Goal: Task Accomplishment & Management: Use online tool/utility

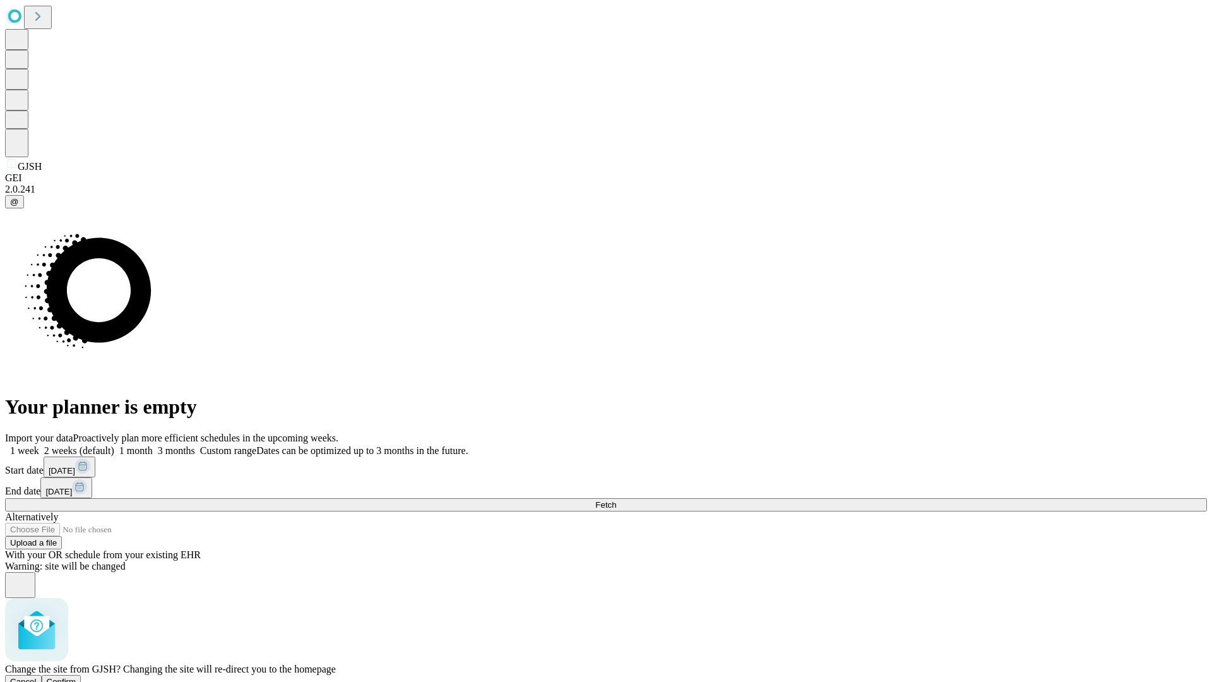
click at [76, 677] on span "Confirm" at bounding box center [62, 681] width 30 height 9
click at [153, 445] on label "1 month" at bounding box center [133, 450] width 39 height 11
click at [616, 500] on span "Fetch" at bounding box center [605, 504] width 21 height 9
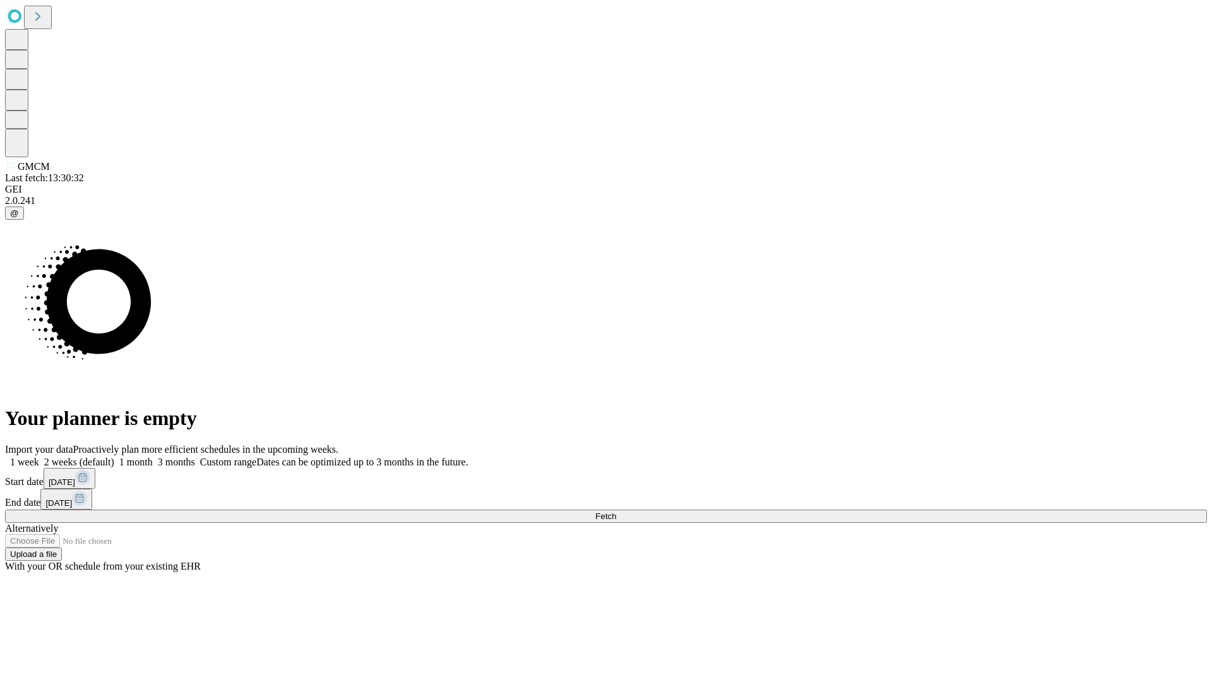
click at [153, 456] on label "1 month" at bounding box center [133, 461] width 39 height 11
click at [616, 511] on span "Fetch" at bounding box center [605, 515] width 21 height 9
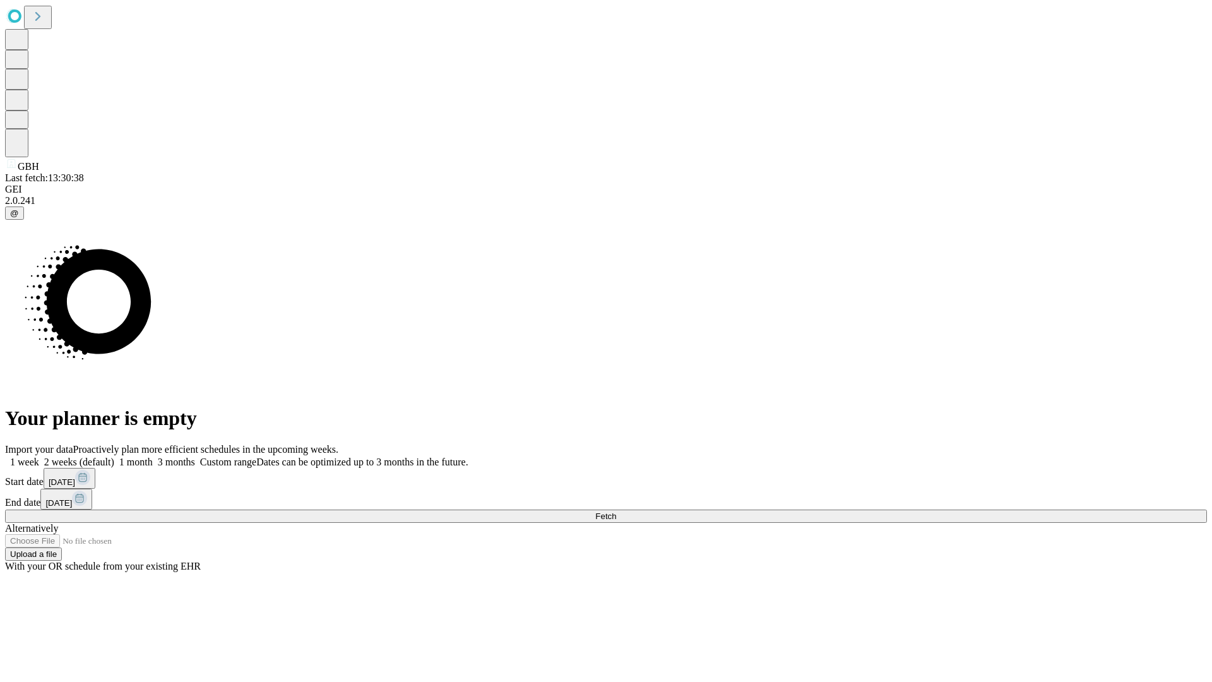
click at [616, 511] on span "Fetch" at bounding box center [605, 515] width 21 height 9
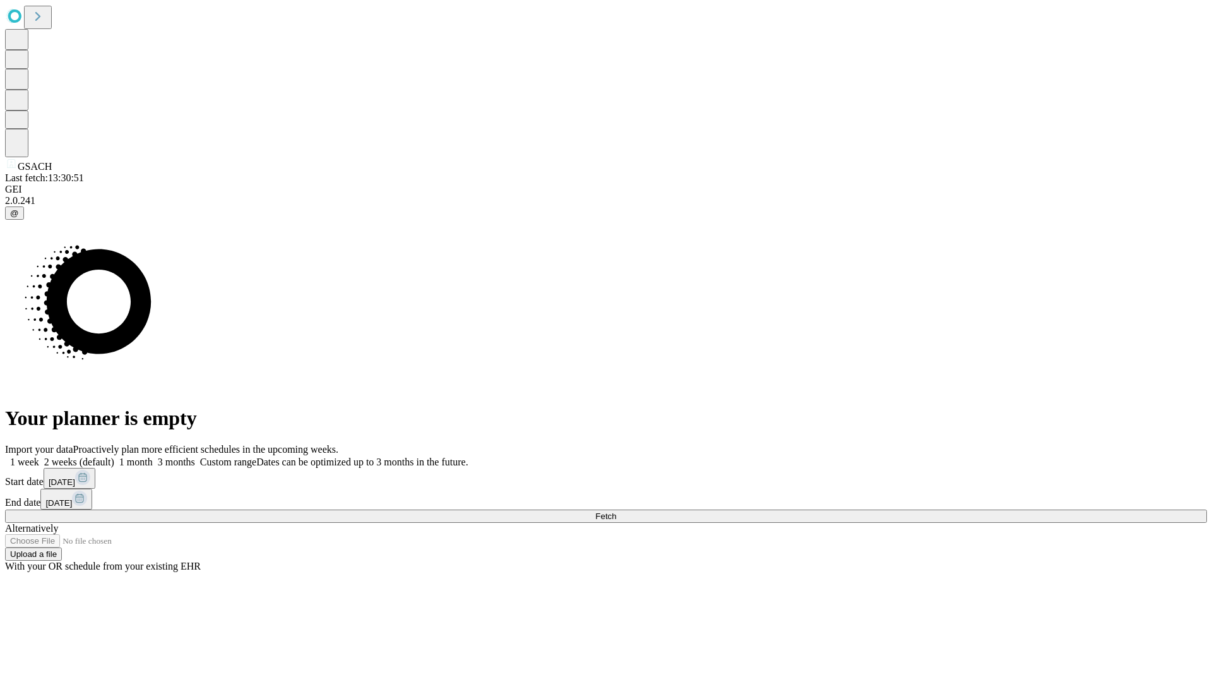
click at [153, 456] on label "1 month" at bounding box center [133, 461] width 39 height 11
click at [616, 511] on span "Fetch" at bounding box center [605, 515] width 21 height 9
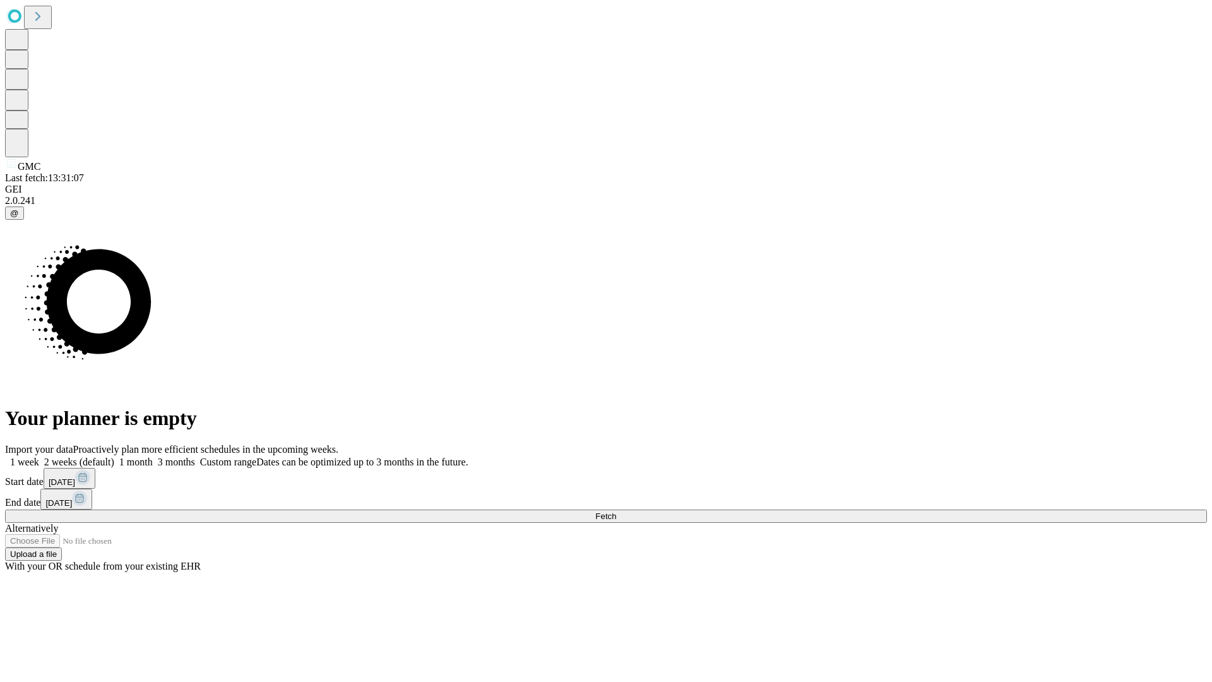
click at [153, 456] on label "1 month" at bounding box center [133, 461] width 39 height 11
click at [616, 511] on span "Fetch" at bounding box center [605, 515] width 21 height 9
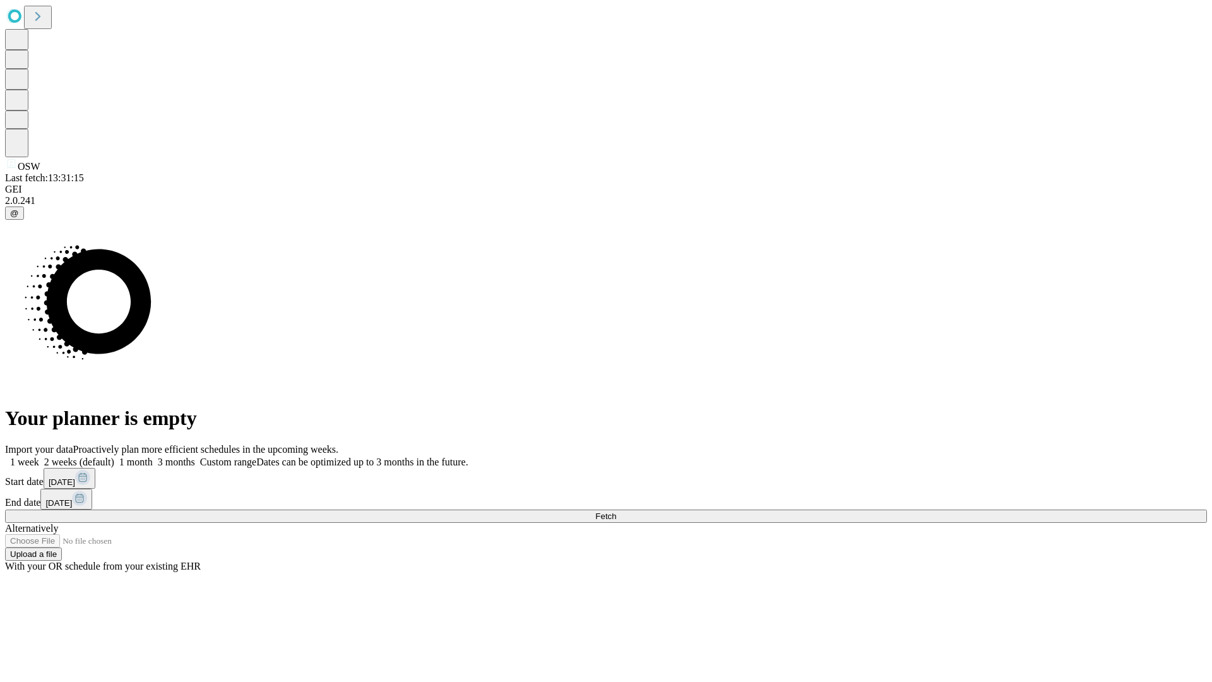
click at [153, 456] on label "1 month" at bounding box center [133, 461] width 39 height 11
click at [616, 511] on span "Fetch" at bounding box center [605, 515] width 21 height 9
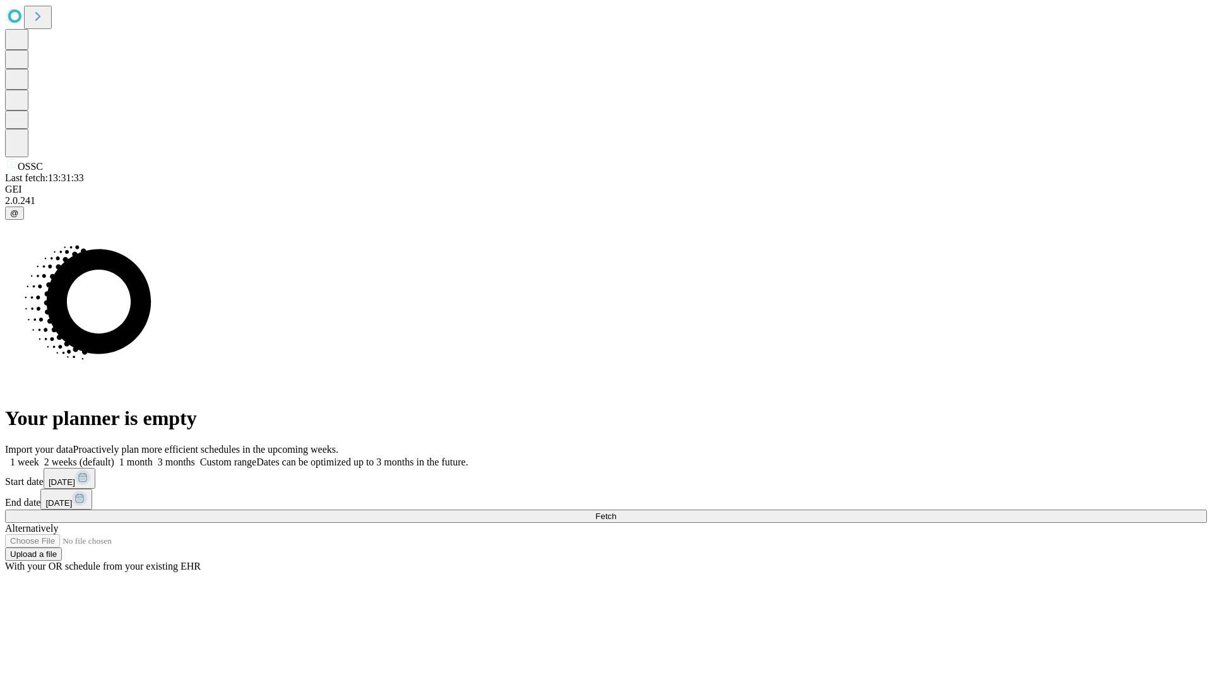
click at [153, 456] on label "1 month" at bounding box center [133, 461] width 39 height 11
click at [616, 511] on span "Fetch" at bounding box center [605, 515] width 21 height 9
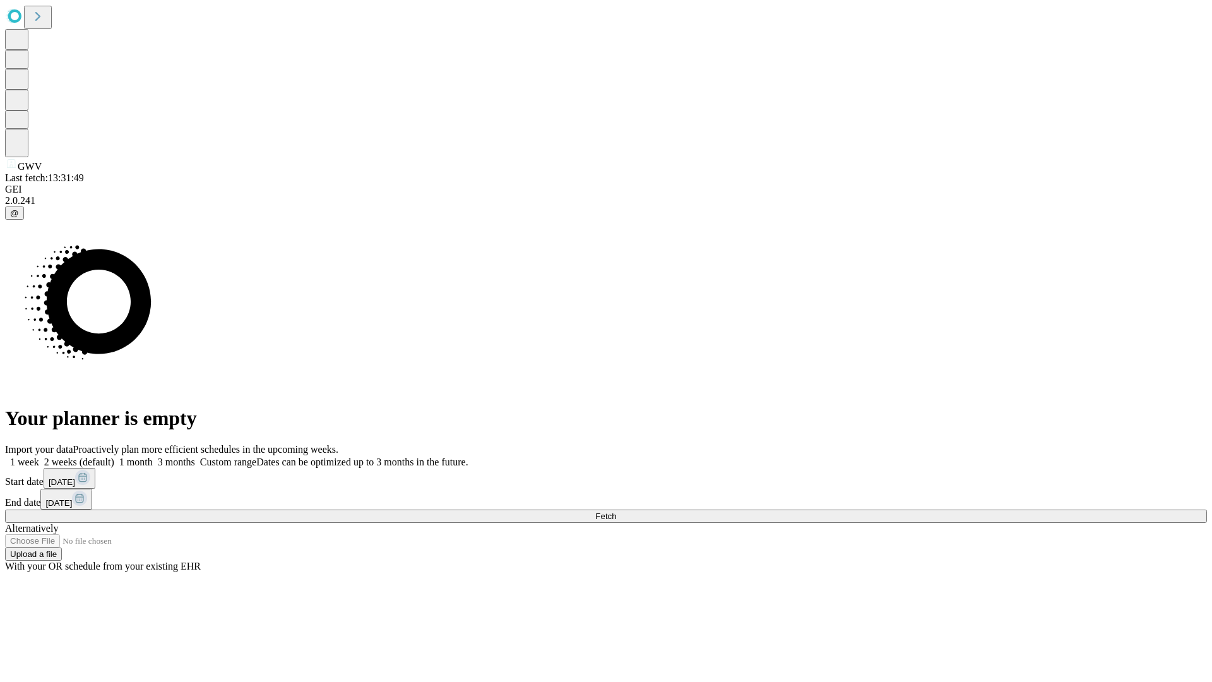
click at [153, 456] on label "1 month" at bounding box center [133, 461] width 39 height 11
click at [616, 511] on span "Fetch" at bounding box center [605, 515] width 21 height 9
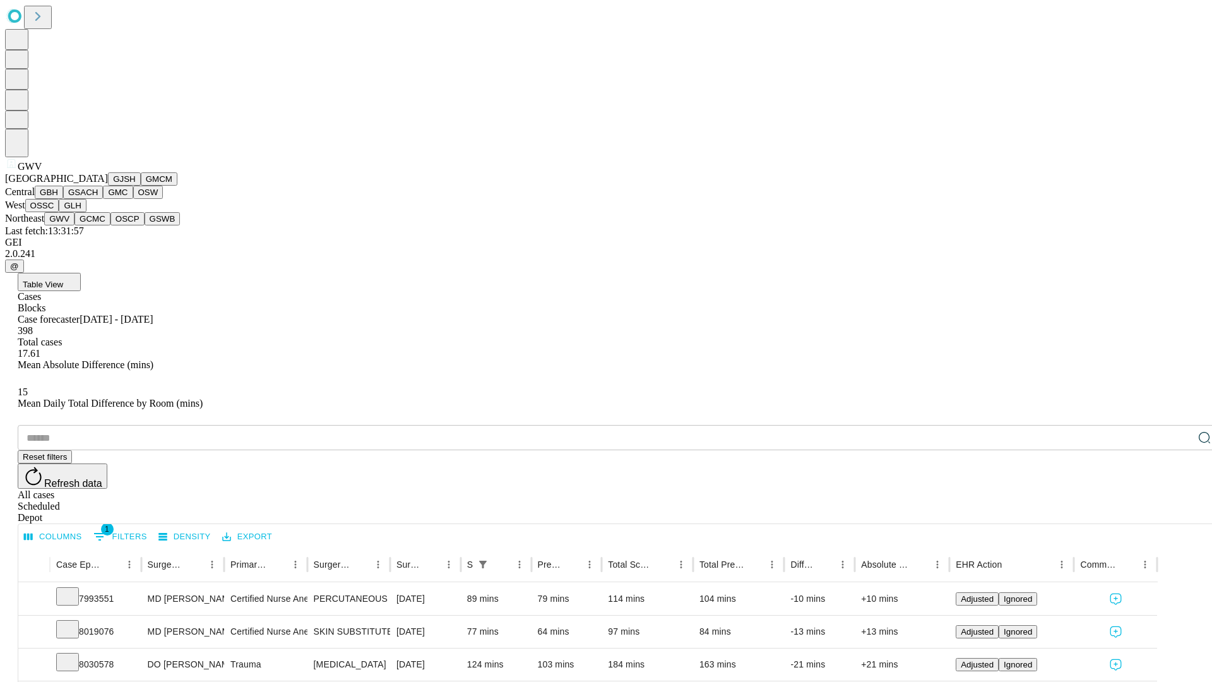
click at [98, 225] on button "GCMC" at bounding box center [92, 218] width 36 height 13
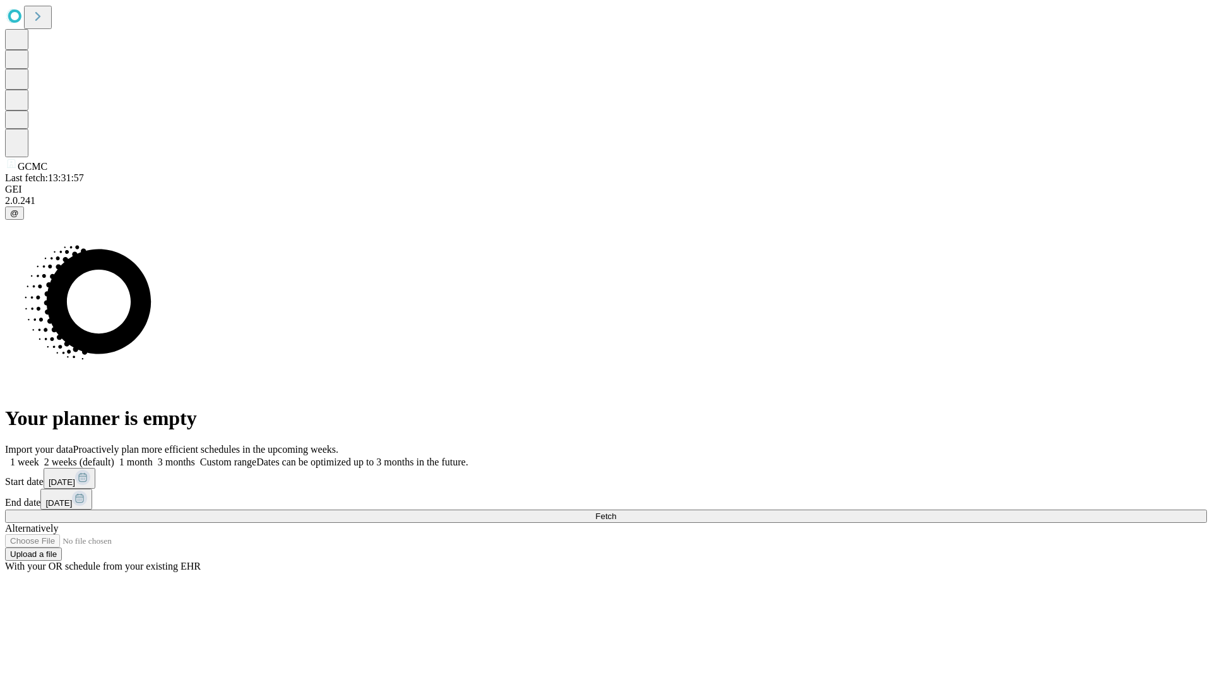
click at [153, 456] on label "1 month" at bounding box center [133, 461] width 39 height 11
click at [616, 511] on span "Fetch" at bounding box center [605, 515] width 21 height 9
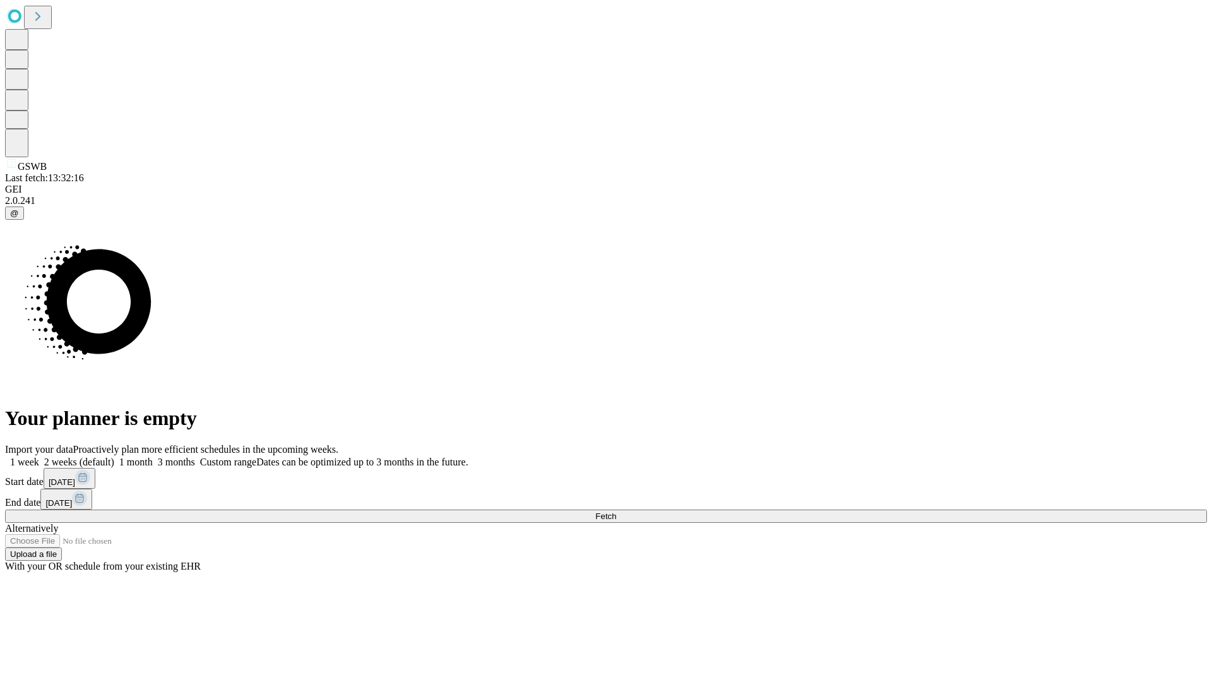
click at [153, 456] on label "1 month" at bounding box center [133, 461] width 39 height 11
click at [616, 511] on span "Fetch" at bounding box center [605, 515] width 21 height 9
